Goal: Task Accomplishment & Management: Use online tool/utility

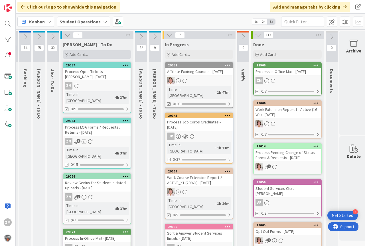
click at [79, 55] on span "Add Card..." at bounding box center [79, 54] width 18 height 5
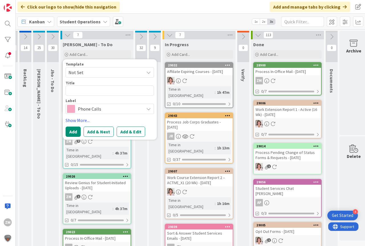
click at [150, 73] on icon at bounding box center [148, 72] width 5 height 5
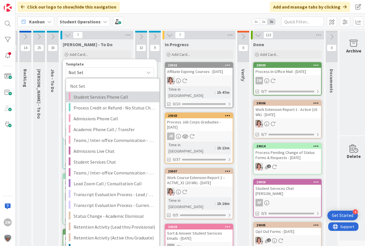
click at [111, 96] on span "Student Services Phone Call" at bounding box center [113, 96] width 81 height 7
type textarea "x"
type textarea "Student Services Phone Call"
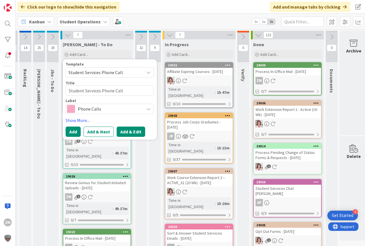
click at [125, 132] on button "Add & Edit" at bounding box center [131, 131] width 28 height 10
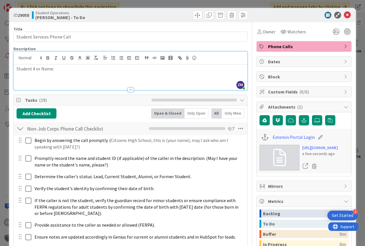
click at [67, 57] on div "ZM [PERSON_NAME] joined 3 m ago Student # or Name:" at bounding box center [130, 71] width 233 height 38
click at [344, 15] on icon at bounding box center [347, 15] width 7 height 7
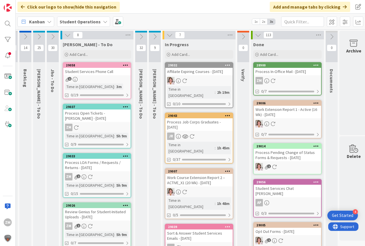
click at [123, 66] on icon at bounding box center [125, 65] width 5 height 4
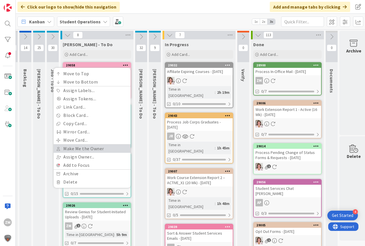
drag, startPoint x: 75, startPoint y: 148, endPoint x: 78, endPoint y: 141, distance: 6.9
click at [76, 148] on link "Make Me the Owner" at bounding box center [92, 148] width 77 height 8
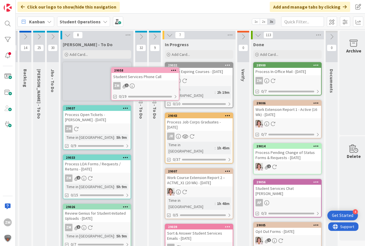
scroll to position [0, 8]
